Goal: Information Seeking & Learning: Learn about a topic

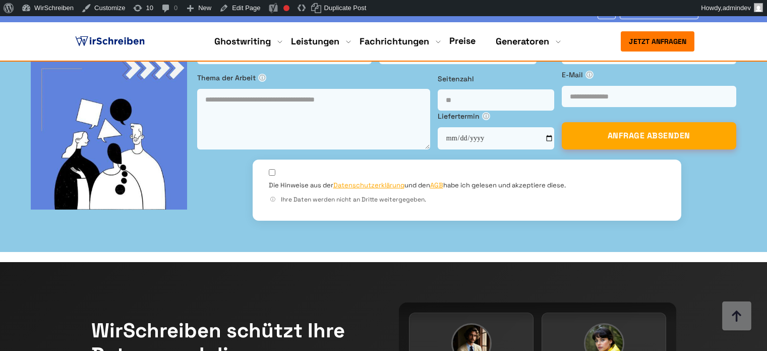
scroll to position [1564, 0]
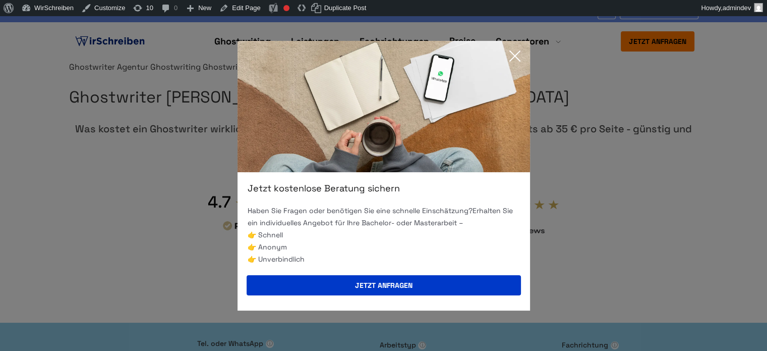
click at [513, 56] on icon at bounding box center [515, 56] width 20 height 20
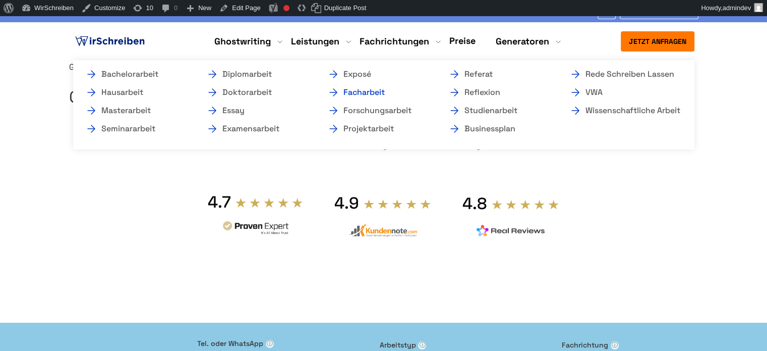
click at [355, 92] on link "Facharbeit" at bounding box center [377, 92] width 101 height 12
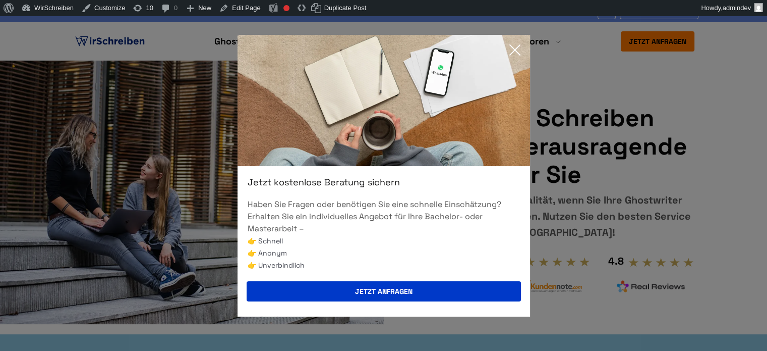
click at [513, 50] on icon at bounding box center [515, 50] width 20 height 20
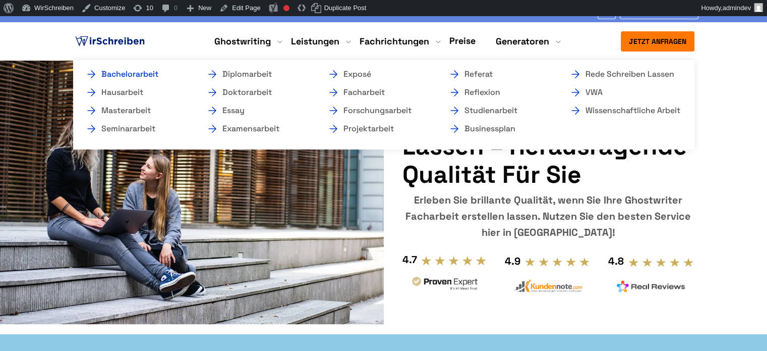
click at [131, 74] on link "Bachelorarbeit" at bounding box center [135, 74] width 101 height 12
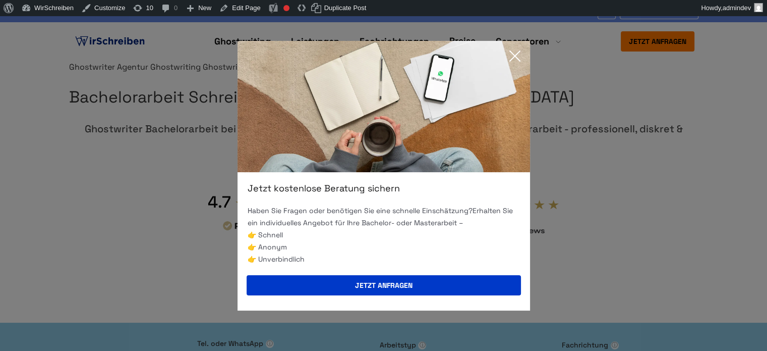
click at [523, 51] on icon at bounding box center [515, 56] width 20 height 20
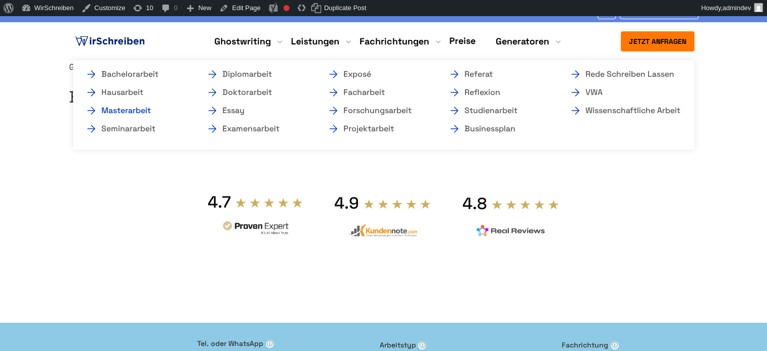
click at [143, 109] on link "Masterarbeit" at bounding box center [135, 110] width 101 height 12
